Goal: Navigation & Orientation: Find specific page/section

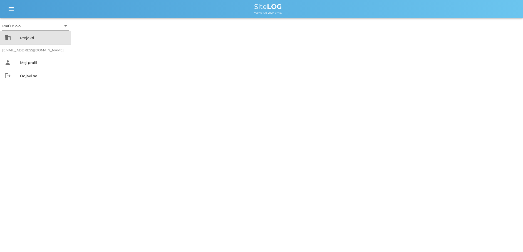
click at [29, 38] on div "Projekti" at bounding box center [43, 38] width 47 height 4
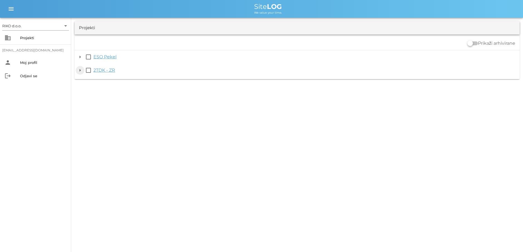
click at [80, 70] on button "arrow_drop_down" at bounding box center [80, 70] width 7 height 7
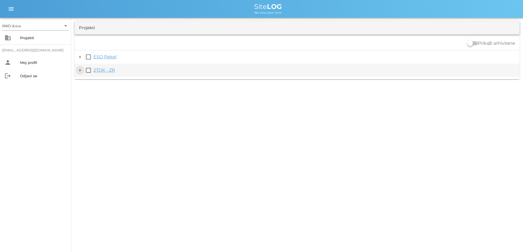
click at [79, 71] on button "arrow_drop_down" at bounding box center [80, 70] width 7 height 7
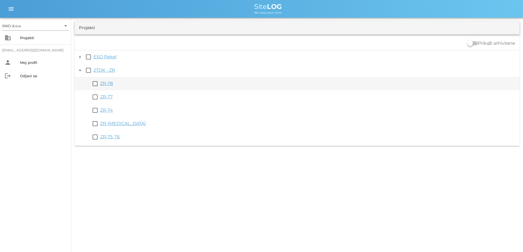
click at [107, 84] on link "ZR-T8" at bounding box center [106, 83] width 13 height 5
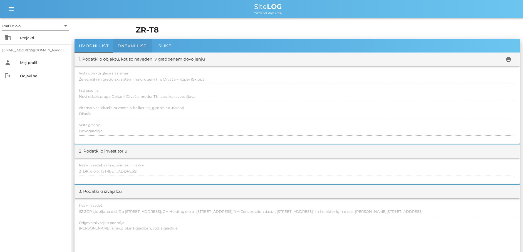
click at [131, 44] on span "Dnevni listi" at bounding box center [133, 45] width 30 height 5
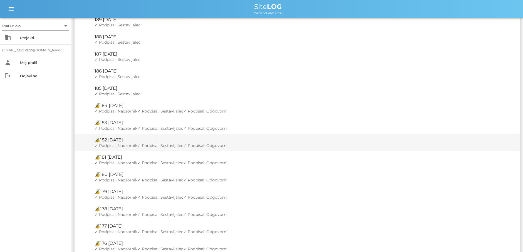
scroll to position [139, 0]
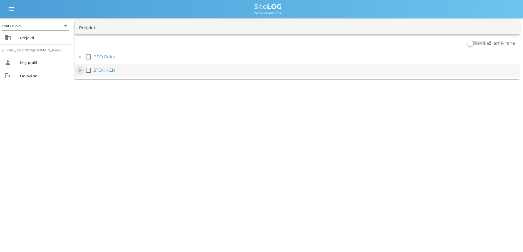
click at [80, 71] on button "arrow_drop_down" at bounding box center [80, 70] width 7 height 7
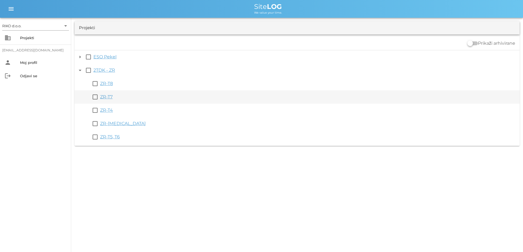
click at [106, 97] on link "ZR-T7" at bounding box center [106, 96] width 13 height 5
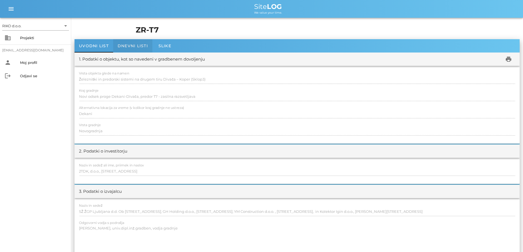
drag, startPoint x: 134, startPoint y: 46, endPoint x: 136, endPoint y: 51, distance: 5.5
click at [134, 46] on span "Dnevni listi" at bounding box center [133, 45] width 30 height 5
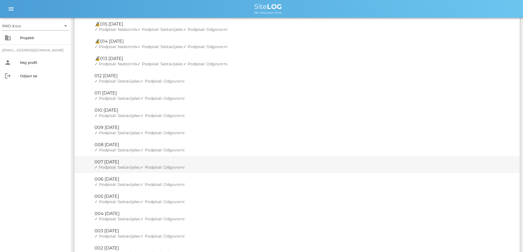
scroll to position [969, 0]
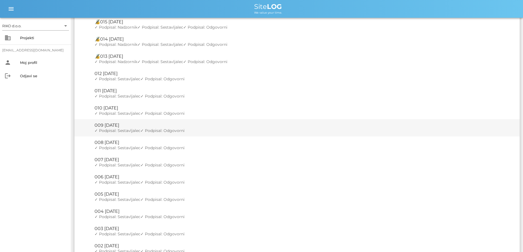
scroll to position [1025, 0]
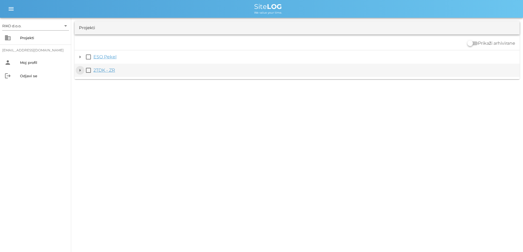
click at [80, 70] on button "arrow_drop_down" at bounding box center [80, 70] width 7 height 7
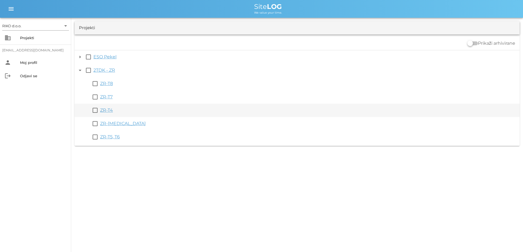
click at [108, 110] on link "ZR-T4" at bounding box center [106, 110] width 13 height 5
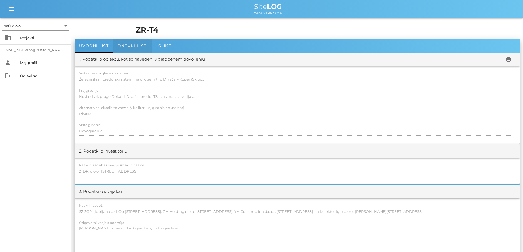
click at [126, 44] on span "Dnevni listi" at bounding box center [133, 45] width 30 height 5
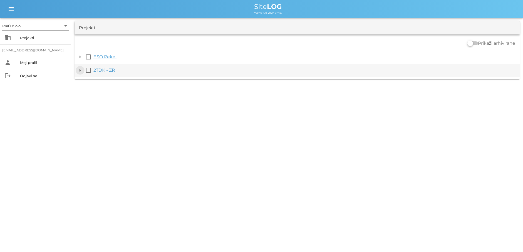
click at [80, 70] on button "arrow_drop_down" at bounding box center [80, 70] width 7 height 7
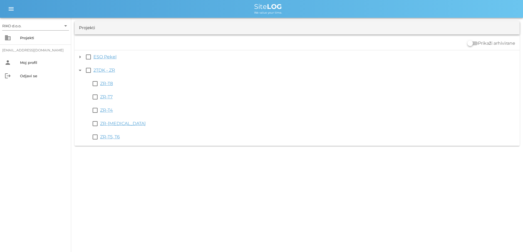
click at [104, 98] on link "ZR-T7" at bounding box center [106, 96] width 13 height 5
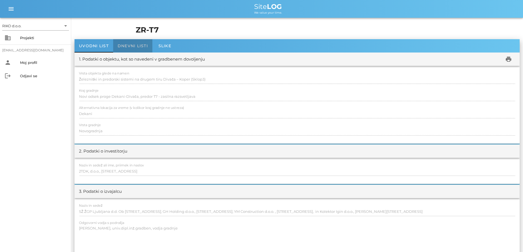
drag, startPoint x: 134, startPoint y: 45, endPoint x: 130, endPoint y: 48, distance: 5.2
click at [134, 45] on span "Dnevni listi" at bounding box center [133, 45] width 30 height 5
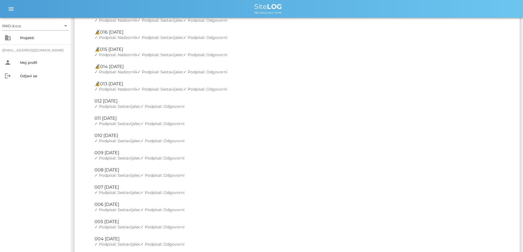
scroll to position [1025, 0]
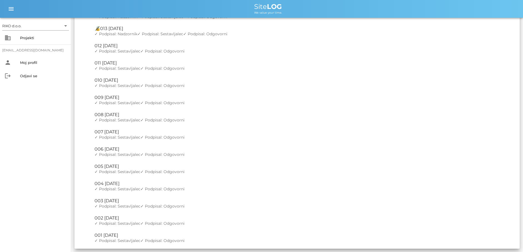
click at [28, 117] on div "RIKO d.o.o. arrow_drop_down business Projekti iztok.konrad@dri.si person Moj pr…" at bounding box center [35, 135] width 71 height 234
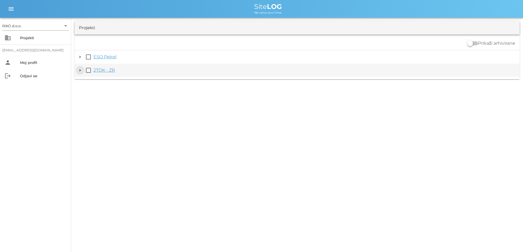
click at [80, 70] on button "arrow_drop_down" at bounding box center [80, 70] width 7 height 7
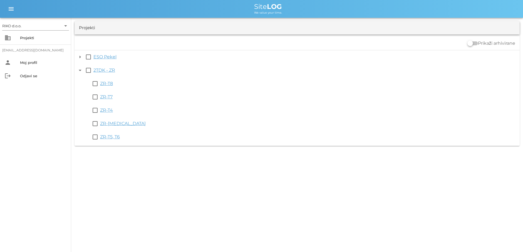
click at [109, 111] on link "ZR-T4" at bounding box center [106, 110] width 13 height 5
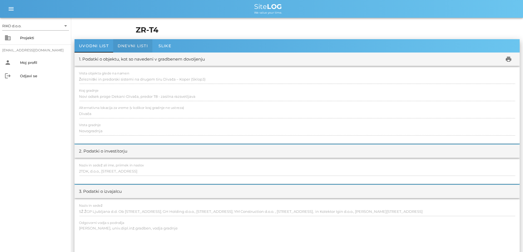
click at [139, 45] on span "Dnevni listi" at bounding box center [133, 45] width 30 height 5
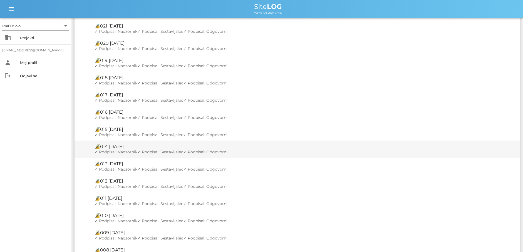
scroll to position [525, 0]
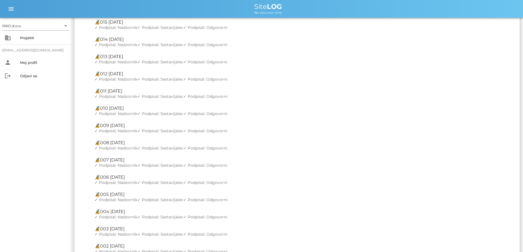
scroll to position [525, 0]
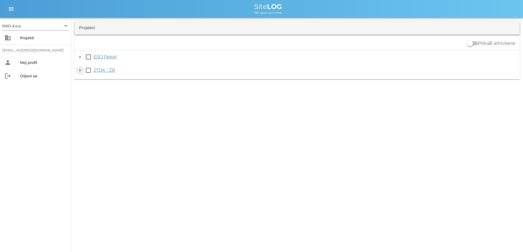
click at [80, 69] on button "arrow_drop_down" at bounding box center [80, 70] width 7 height 7
click at [80, 70] on button "arrow_drop_down" at bounding box center [80, 70] width 7 height 7
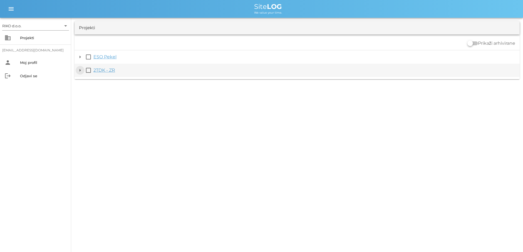
click at [80, 70] on button "arrow_drop_down" at bounding box center [80, 70] width 7 height 7
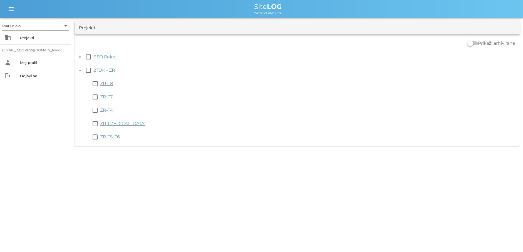
drag, startPoint x: 106, startPoint y: 124, endPoint x: 131, endPoint y: 133, distance: 27.4
click at [106, 124] on link "ZR-T3" at bounding box center [123, 123] width 46 height 5
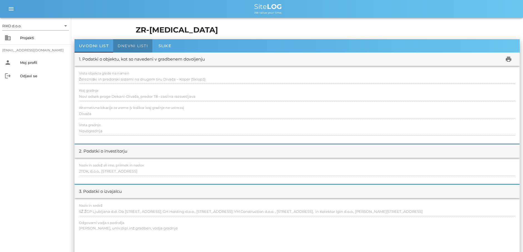
click at [135, 45] on span "Dnevni listi" at bounding box center [133, 45] width 30 height 5
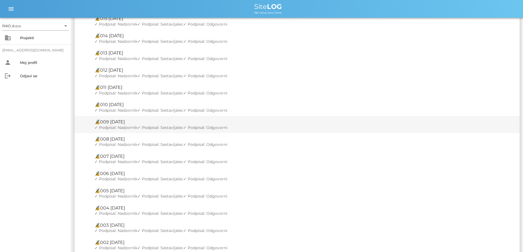
scroll to position [301, 0]
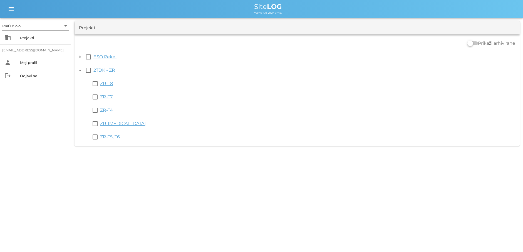
click at [108, 136] on link "ZR-T5, T6" at bounding box center [110, 136] width 20 height 5
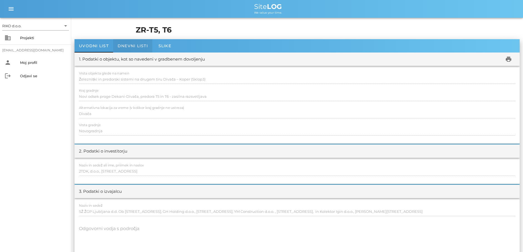
click at [138, 44] on span "Dnevni listi" at bounding box center [133, 45] width 30 height 5
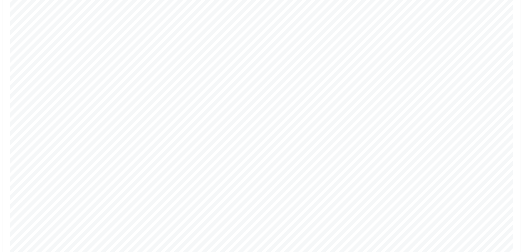
scroll to position [535, 0]
